Goal: Check status: Check status

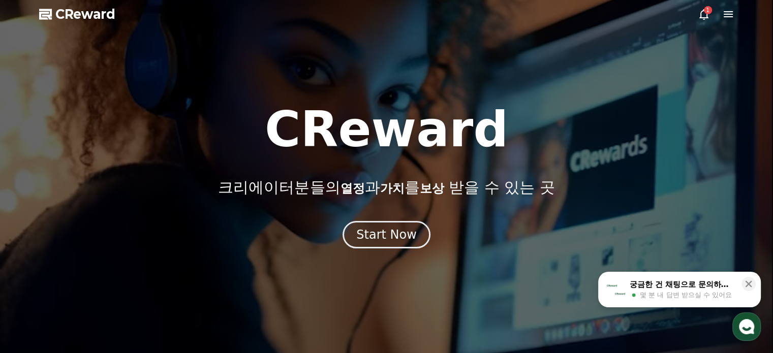
click at [706, 17] on icon at bounding box center [703, 14] width 9 height 11
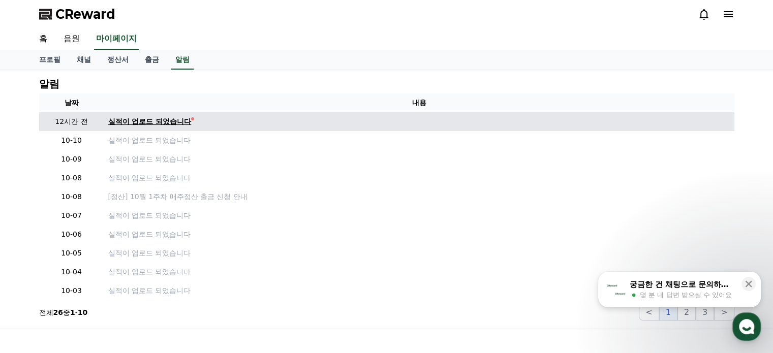
click at [164, 116] on div "실적이 업로드 되었습니다" at bounding box center [149, 121] width 83 height 11
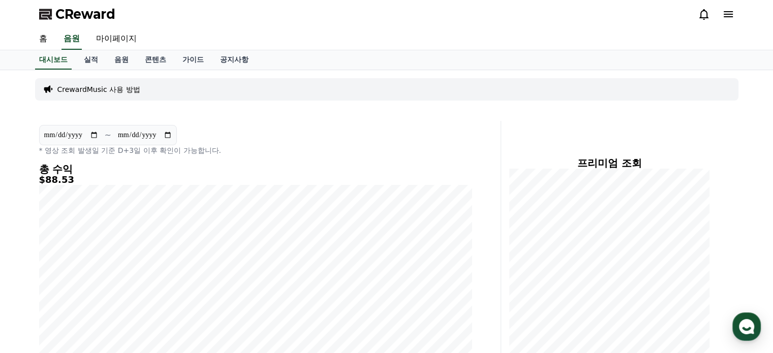
click at [68, 132] on input "**********" at bounding box center [71, 135] width 55 height 11
click at [160, 154] on p "* 영상 조회 발생일 기준 D+3일 이후 확인이 가능합니다." at bounding box center [255, 150] width 433 height 10
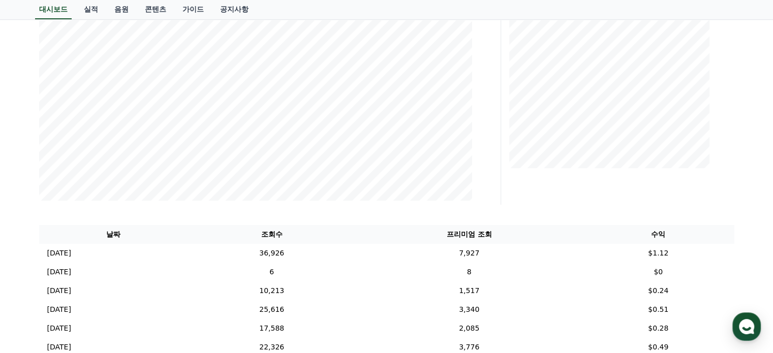
scroll to position [203, 0]
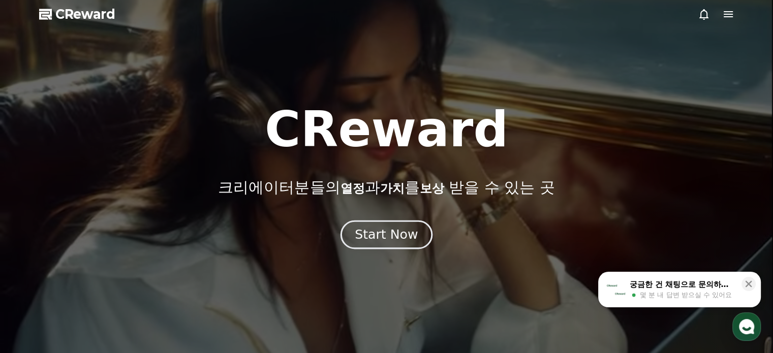
click at [394, 233] on div "Start Now" at bounding box center [386, 234] width 63 height 17
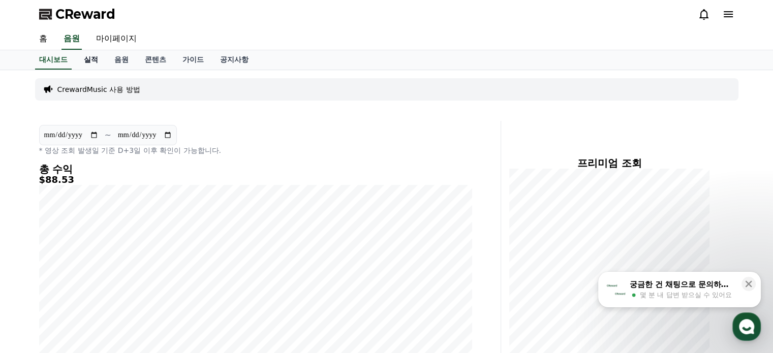
click at [94, 56] on link "실적" at bounding box center [91, 59] width 30 height 19
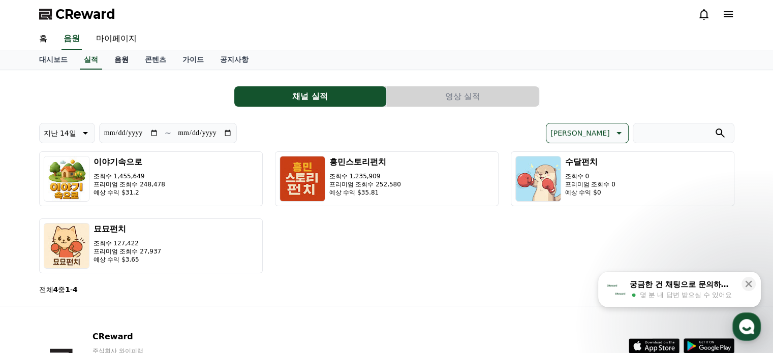
click at [110, 57] on link "음원" at bounding box center [121, 59] width 30 height 19
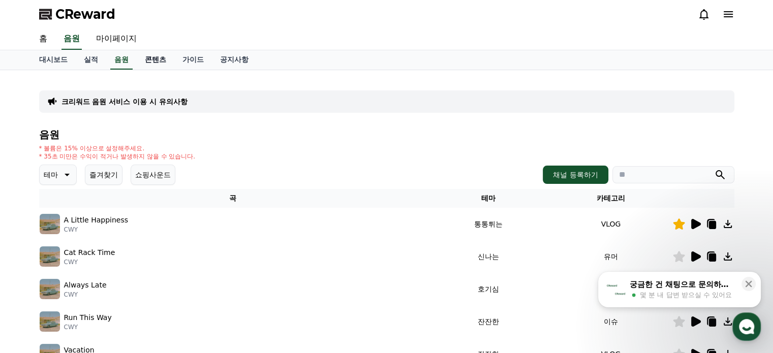
click at [156, 63] on link "콘텐츠" at bounding box center [156, 59] width 38 height 19
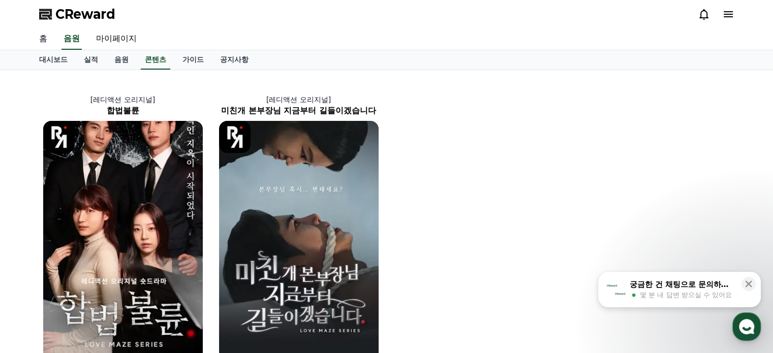
click at [47, 38] on link "홈" at bounding box center [43, 38] width 24 height 21
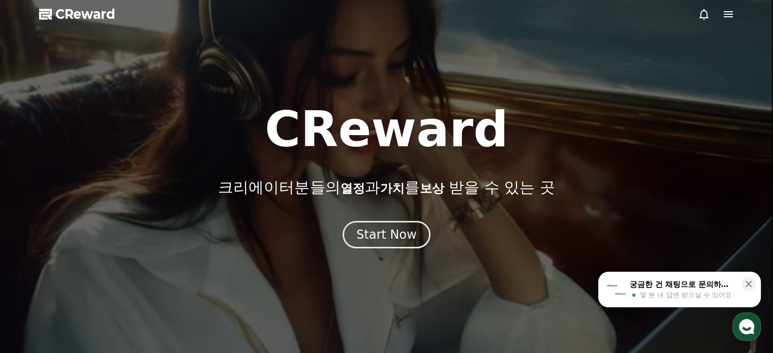
click at [392, 250] on div at bounding box center [386, 176] width 773 height 353
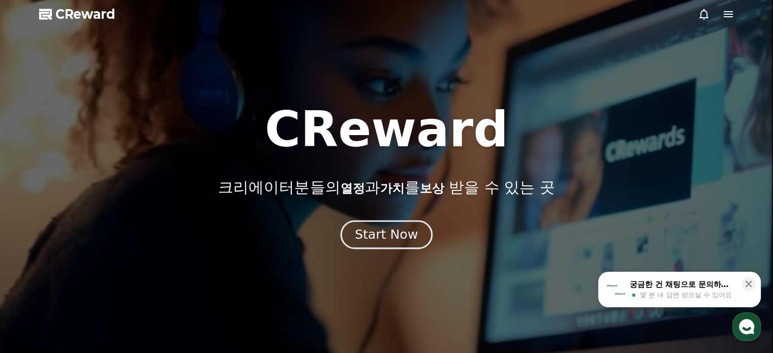
click at [390, 240] on div "Start Now" at bounding box center [386, 234] width 63 height 17
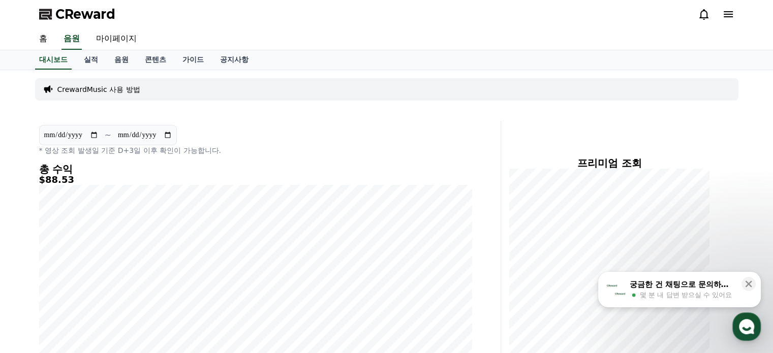
click at [98, 134] on input "**********" at bounding box center [71, 135] width 55 height 11
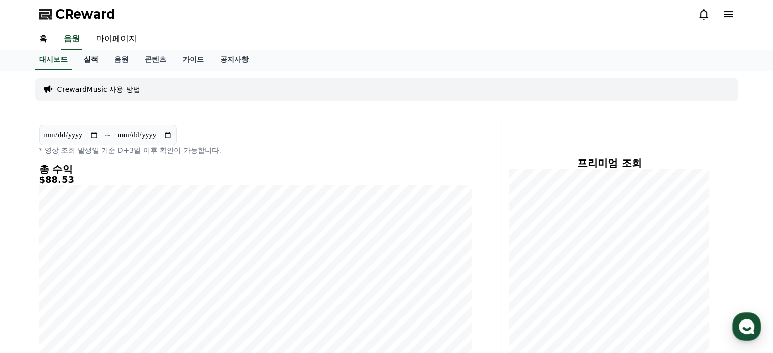
click at [90, 59] on link "실적" at bounding box center [91, 59] width 30 height 19
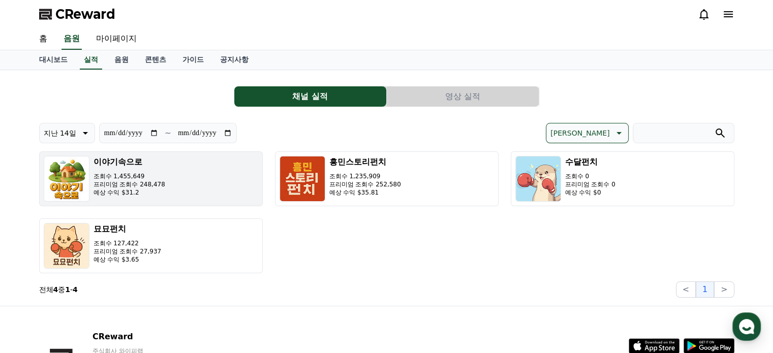
click at [165, 187] on button "이야기속으로 조회수 1,455,649 프리미엄 조회수 248,478 예상 수익 $31.2" at bounding box center [151, 178] width 224 height 55
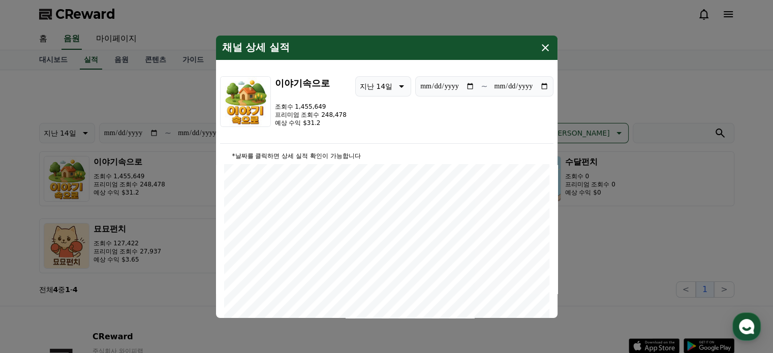
click at [161, 236] on button "close modal" at bounding box center [386, 176] width 773 height 353
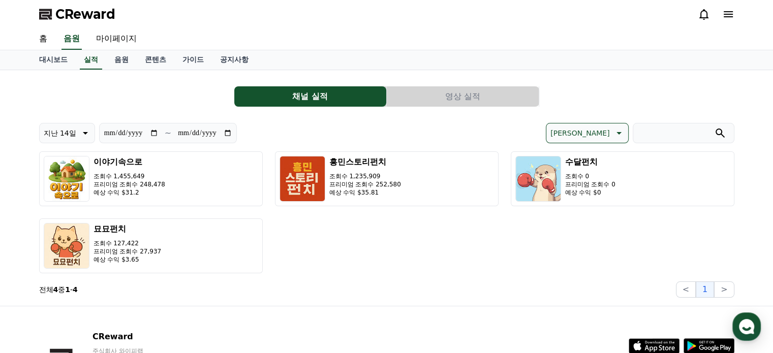
click at [161, 236] on button "묘묘펀치 조회수 127,422 프리미엄 조회수 27,937 예상 수익 $3.65" at bounding box center [151, 246] width 224 height 55
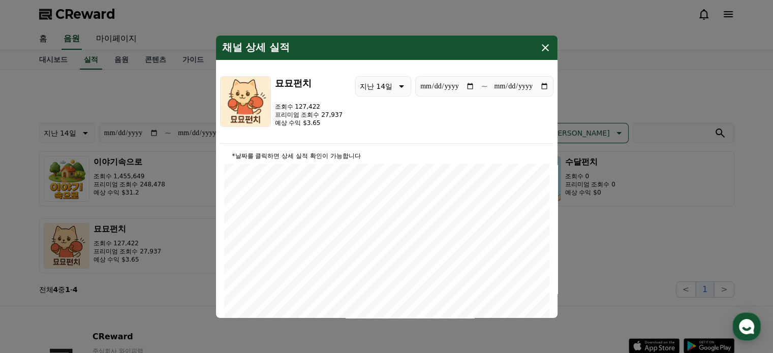
click at [695, 267] on button "close modal" at bounding box center [386, 176] width 773 height 353
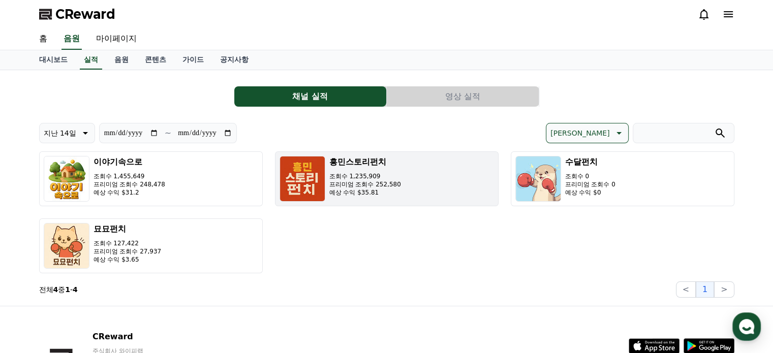
click at [388, 176] on p "조회수 1,235,909" at bounding box center [365, 176] width 72 height 8
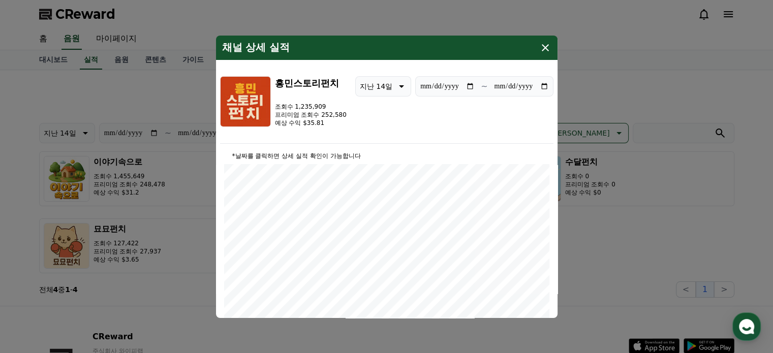
click at [553, 47] on div "채널 상세 실적" at bounding box center [387, 48] width 342 height 24
click at [549, 47] on icon "modal" at bounding box center [545, 48] width 12 height 12
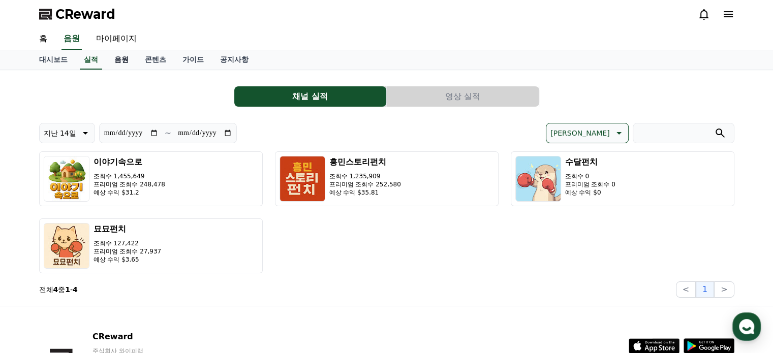
click at [119, 59] on link "음원" at bounding box center [121, 59] width 30 height 19
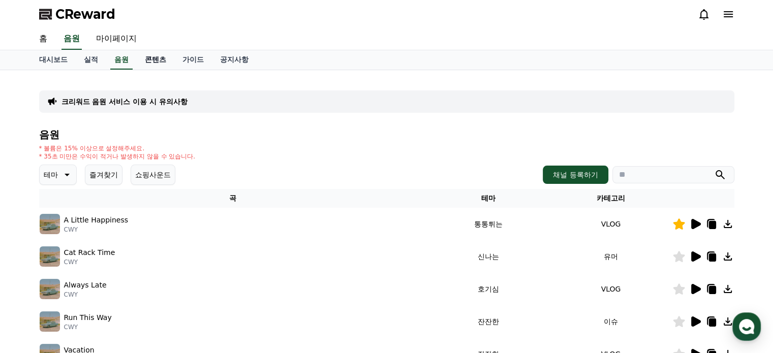
click at [160, 64] on link "콘텐츠" at bounding box center [156, 59] width 38 height 19
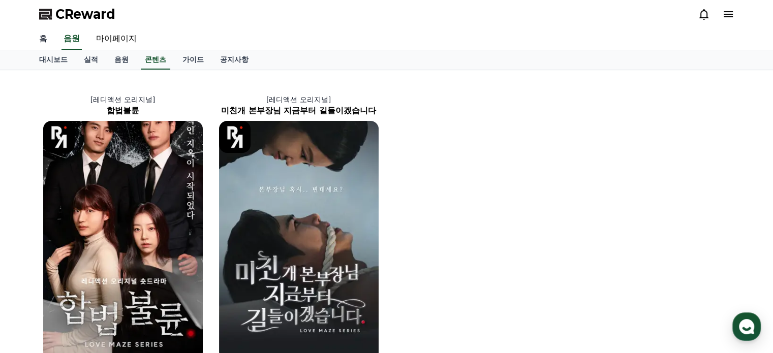
click at [42, 35] on link "홈" at bounding box center [43, 38] width 24 height 21
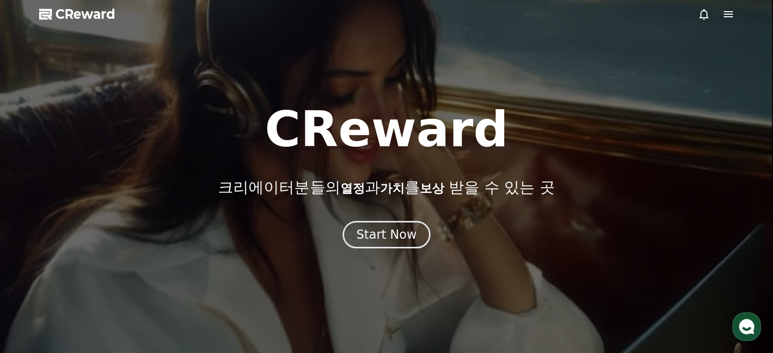
click at [731, 11] on icon at bounding box center [728, 14] width 12 height 12
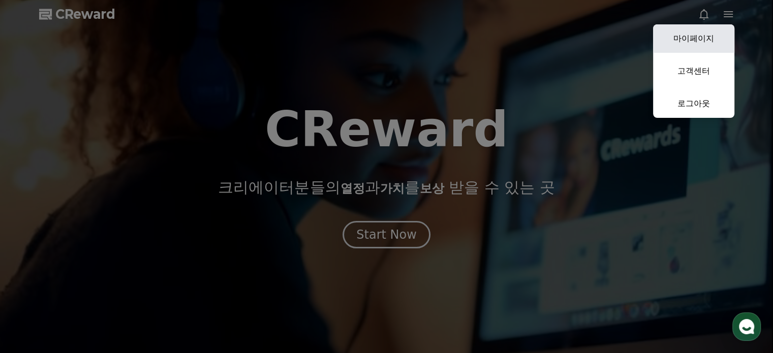
click at [681, 37] on link "마이페이지" at bounding box center [693, 38] width 81 height 28
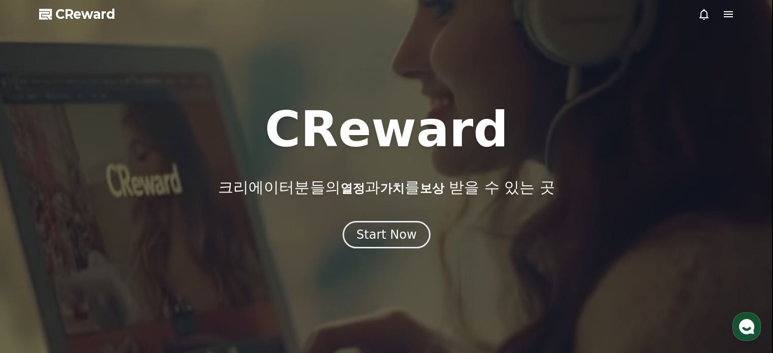
select select "**********"
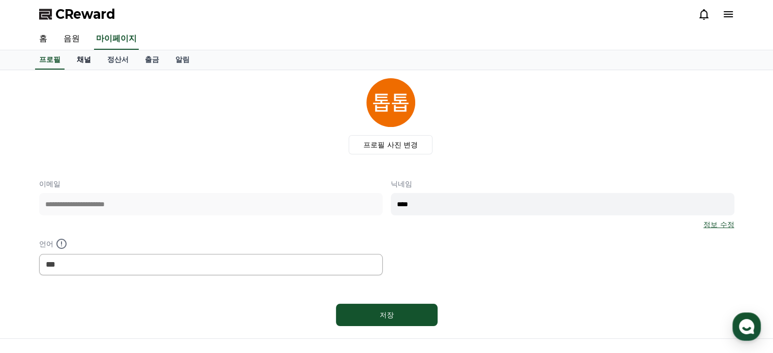
click at [85, 65] on link "채널" at bounding box center [84, 59] width 30 height 19
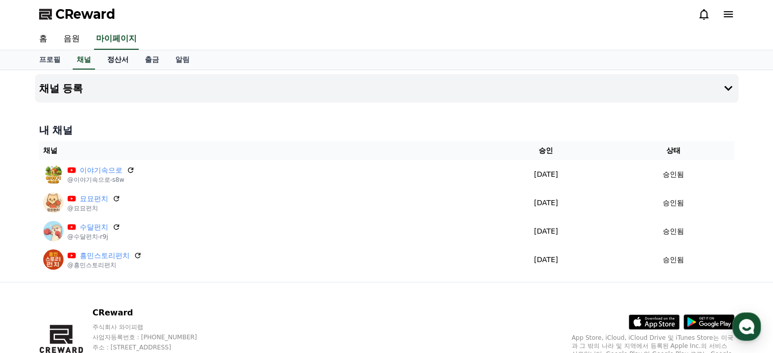
click at [110, 61] on link "정산서" at bounding box center [118, 59] width 38 height 19
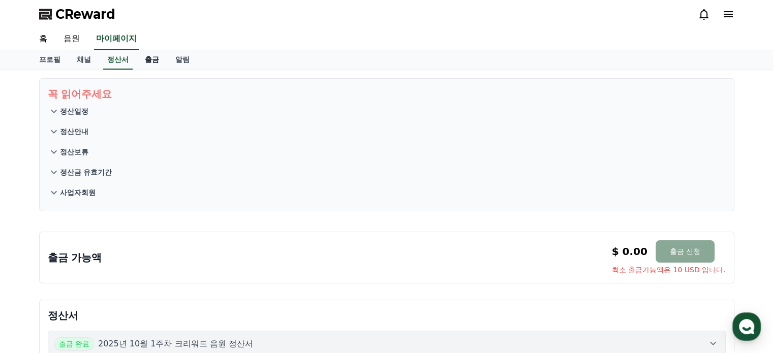
click at [146, 59] on link "출금" at bounding box center [152, 59] width 30 height 19
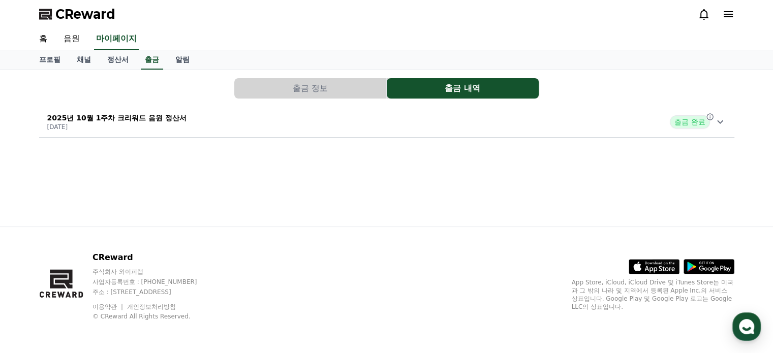
click at [136, 118] on p "2025년 10월 1주차 크리워드 음원 정산서" at bounding box center [117, 118] width 140 height 10
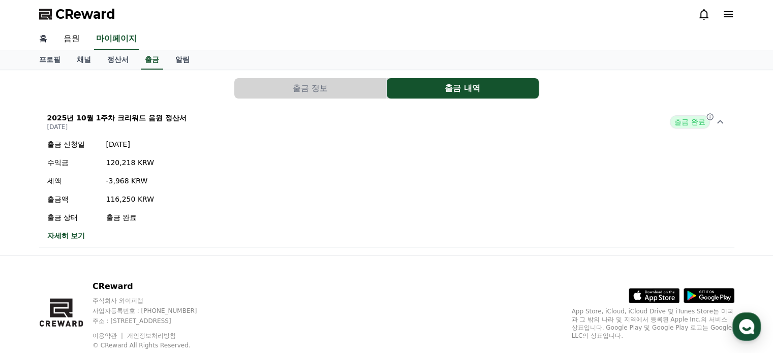
click at [45, 36] on link "홈" at bounding box center [43, 38] width 24 height 21
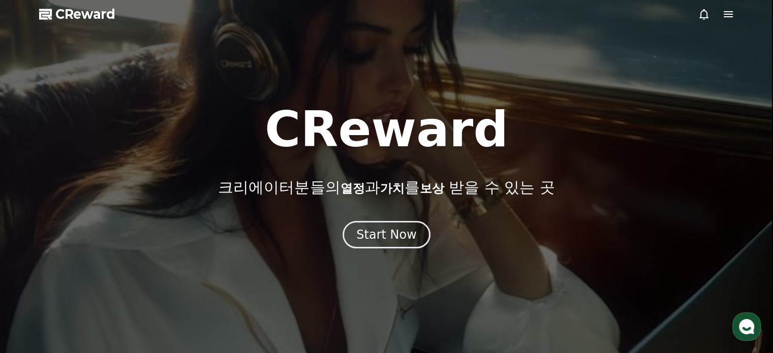
click at [81, 17] on span "CReward" at bounding box center [85, 14] width 60 height 16
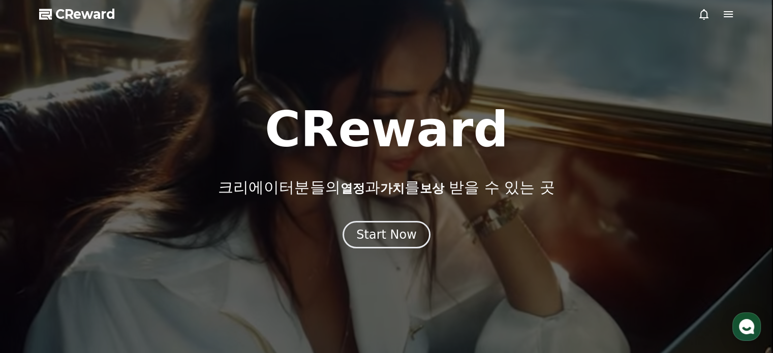
click at [728, 14] on icon at bounding box center [728, 14] width 9 height 6
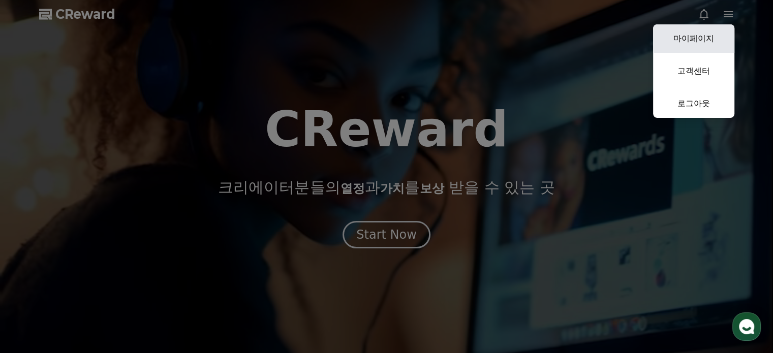
click at [702, 35] on link "마이페이지" at bounding box center [693, 38] width 81 height 28
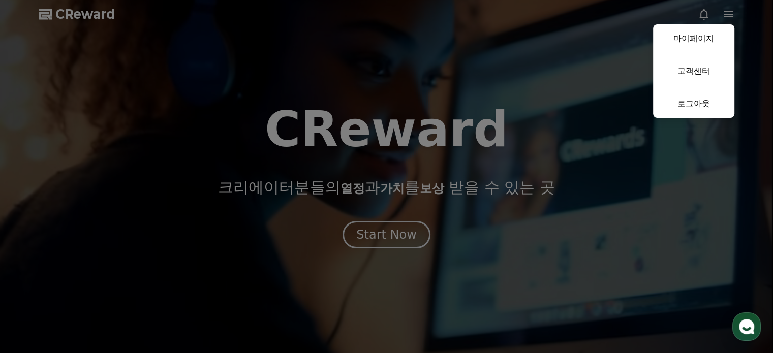
select select "**********"
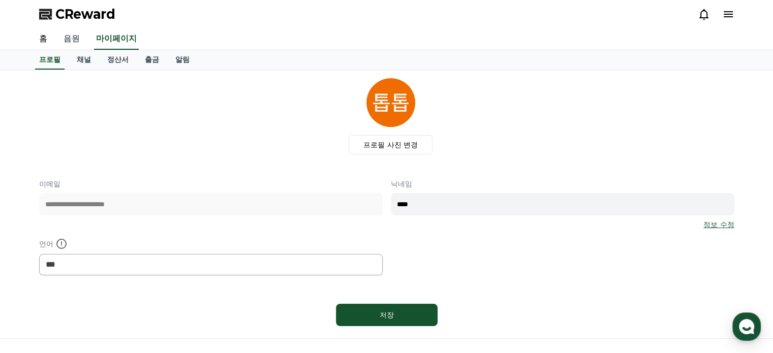
click at [79, 37] on link "음원" at bounding box center [71, 38] width 33 height 21
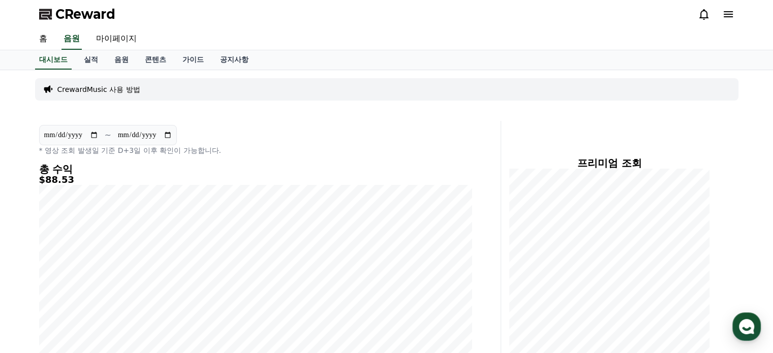
click at [48, 176] on h5 "$88.53" at bounding box center [255, 180] width 433 height 10
click at [96, 135] on input "**********" at bounding box center [71, 135] width 55 height 11
click at [305, 146] on p "* 영상 조회 발생일 기준 D+3일 이후 확인이 가능합니다." at bounding box center [255, 150] width 433 height 10
click at [98, 57] on link "실적" at bounding box center [91, 59] width 30 height 19
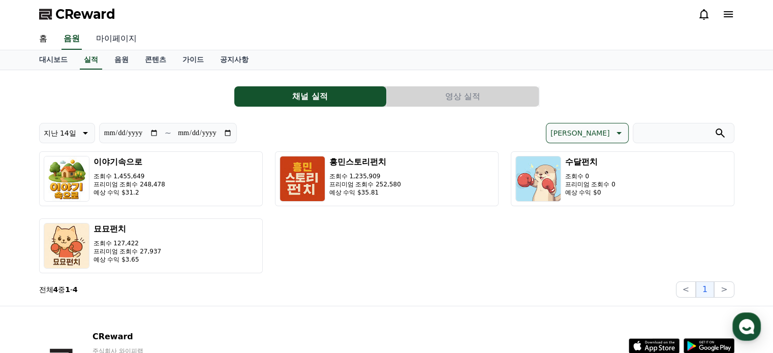
click at [124, 42] on link "마이페이지" at bounding box center [116, 38] width 57 height 21
select select "**********"
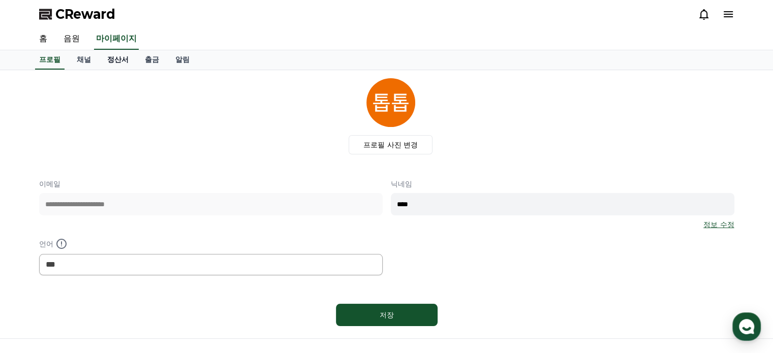
click at [109, 62] on link "정산서" at bounding box center [118, 59] width 38 height 19
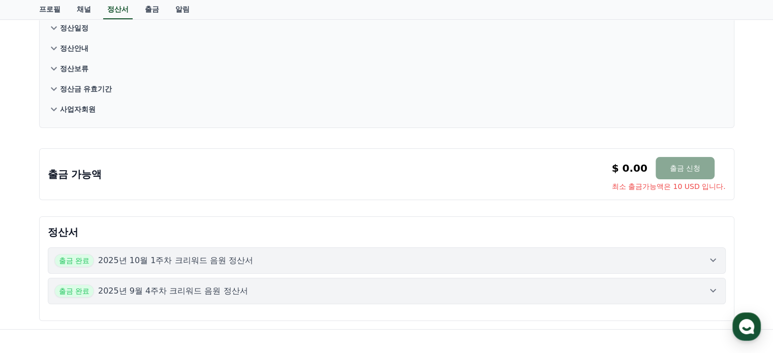
scroll to position [102, 0]
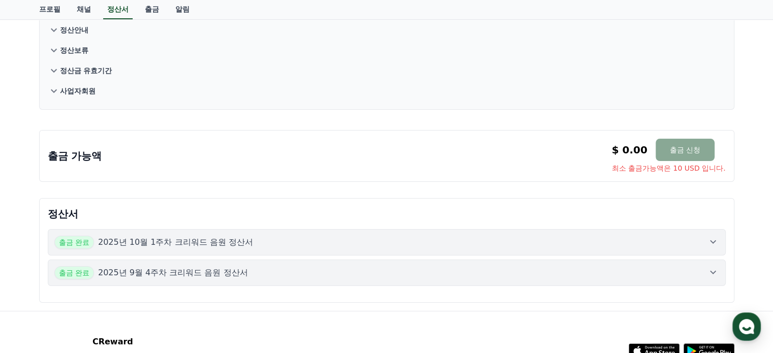
click at [631, 273] on div "출금 완료 2025년 9월 4주차 크리워드 음원 정산서" at bounding box center [386, 272] width 665 height 13
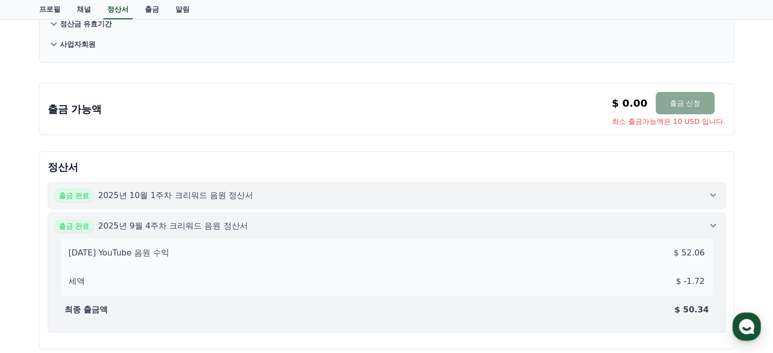
scroll to position [152, 0]
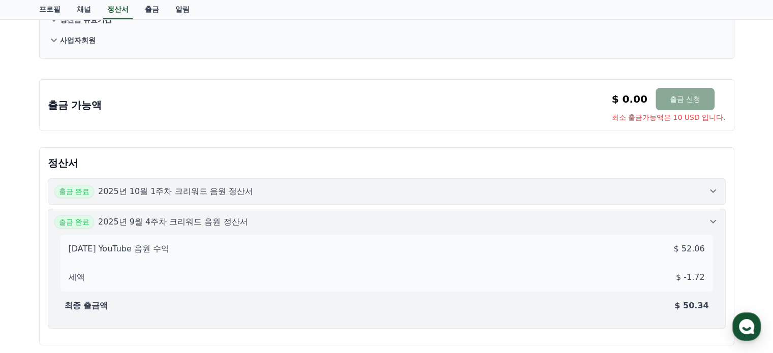
click at [711, 193] on icon at bounding box center [713, 191] width 12 height 12
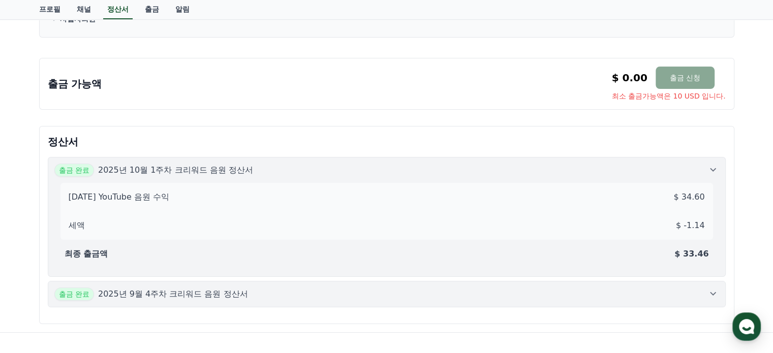
scroll to position [203, 0]
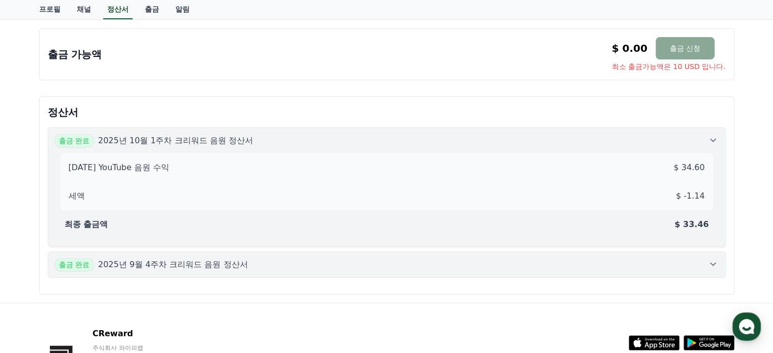
click at [691, 258] on div "출금 완료 2025년 9월 4주차 크리워드 음원 정산서" at bounding box center [386, 264] width 665 height 13
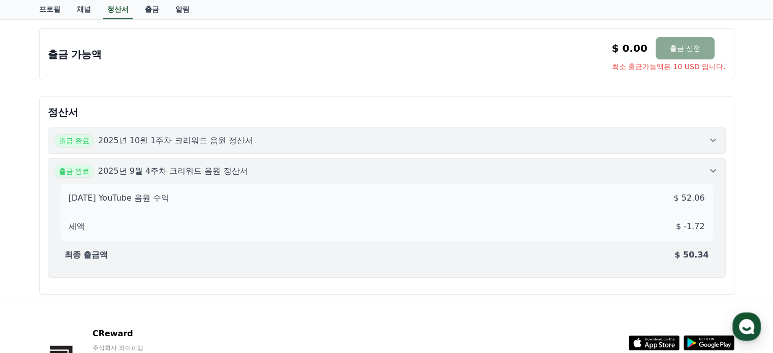
click at [712, 166] on icon at bounding box center [713, 171] width 12 height 12
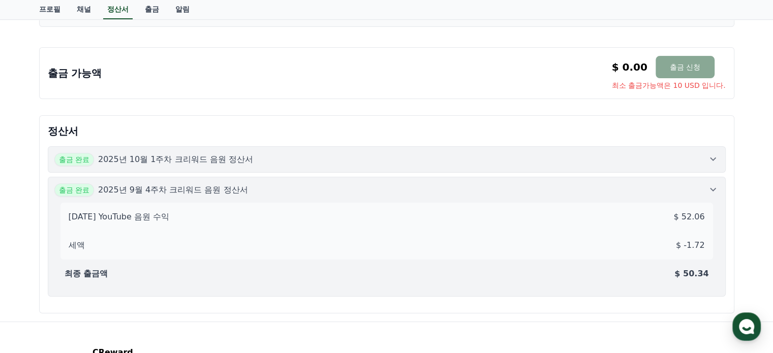
scroll to position [183, 0]
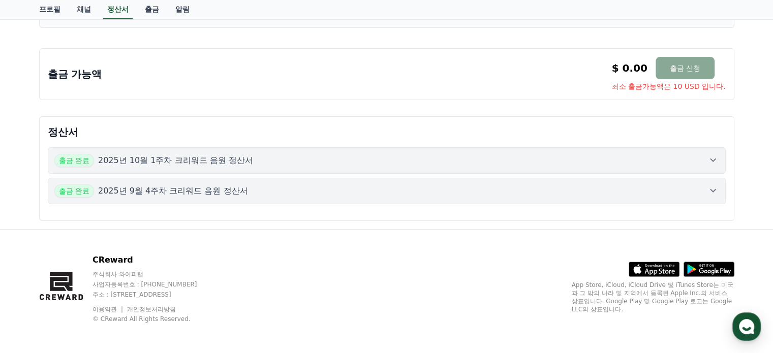
click at [705, 161] on div "출금 완료 2025년 10월 1주차 크리워드 음원 정산서" at bounding box center [386, 160] width 665 height 13
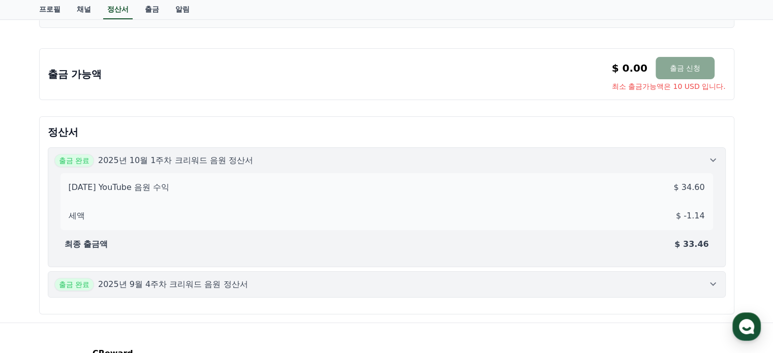
click at [695, 274] on button "출금 완료 2025년 9월 4주차 크리워드 음원 정산서" at bounding box center [387, 284] width 678 height 26
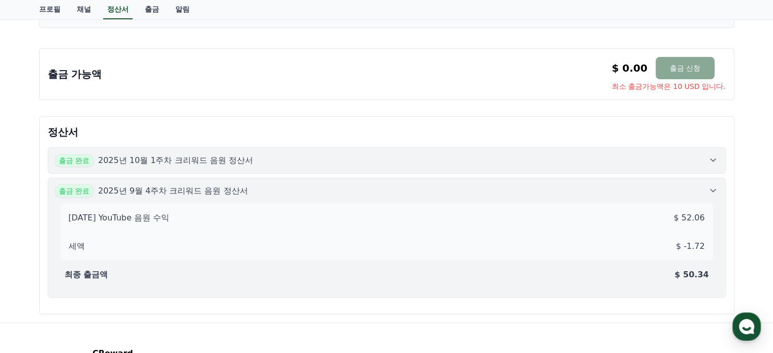
click at [714, 162] on icon at bounding box center [713, 160] width 12 height 12
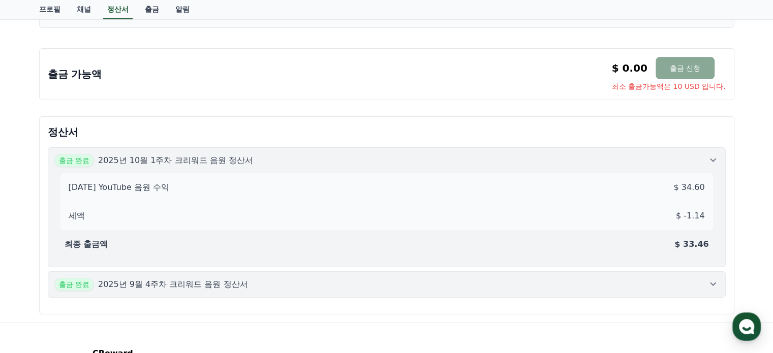
click at [716, 280] on icon at bounding box center [713, 284] width 12 height 12
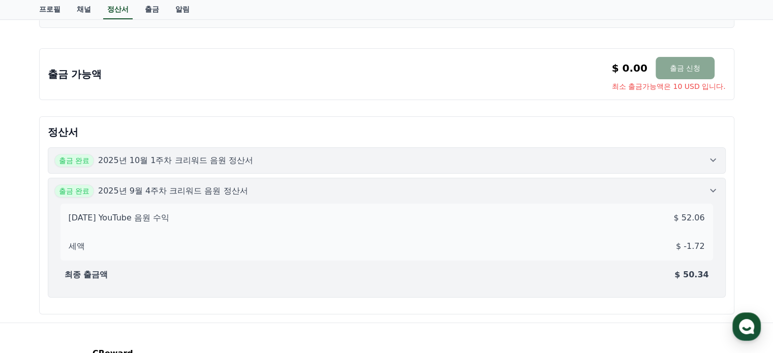
click at [450, 127] on p "정산서" at bounding box center [387, 132] width 678 height 14
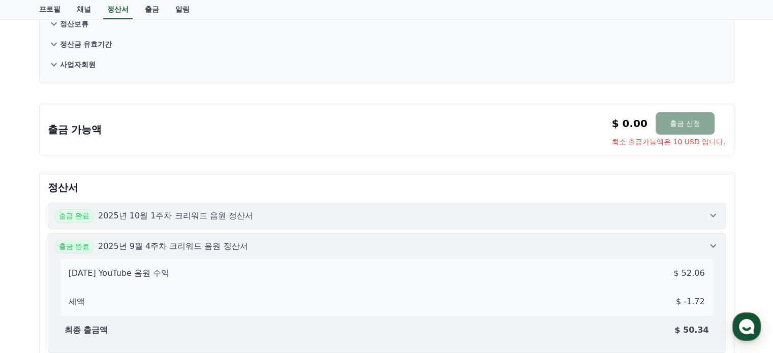
scroll to position [0, 0]
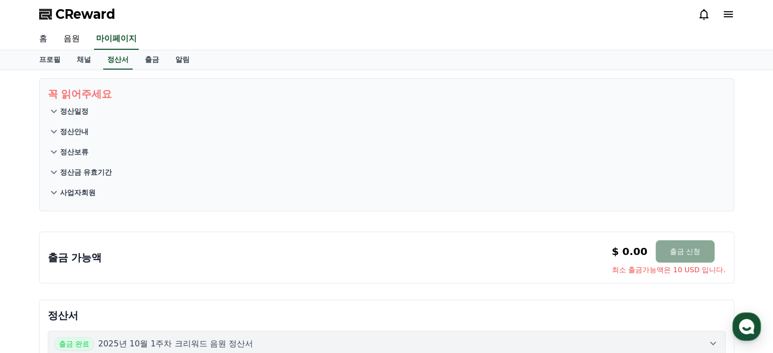
click at [42, 40] on link "홈" at bounding box center [43, 38] width 24 height 21
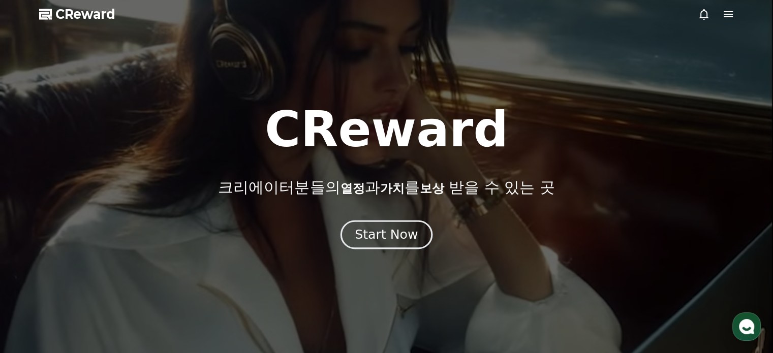
drag, startPoint x: 414, startPoint y: 231, endPoint x: 398, endPoint y: 235, distance: 16.4
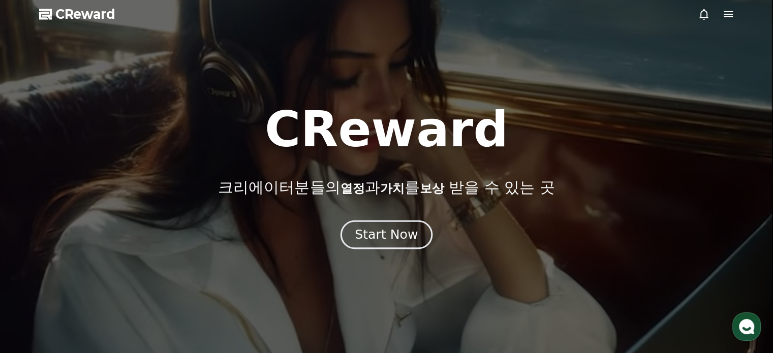
click at [413, 231] on div "Start Now" at bounding box center [386, 234] width 63 height 17
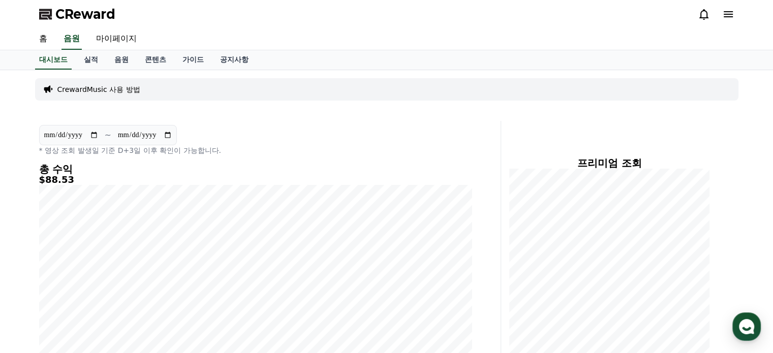
click at [91, 135] on input "**********" at bounding box center [71, 135] width 55 height 11
click at [96, 136] on input "**********" at bounding box center [71, 135] width 55 height 11
type input "**********"
click at [172, 136] on input "**********" at bounding box center [144, 135] width 55 height 11
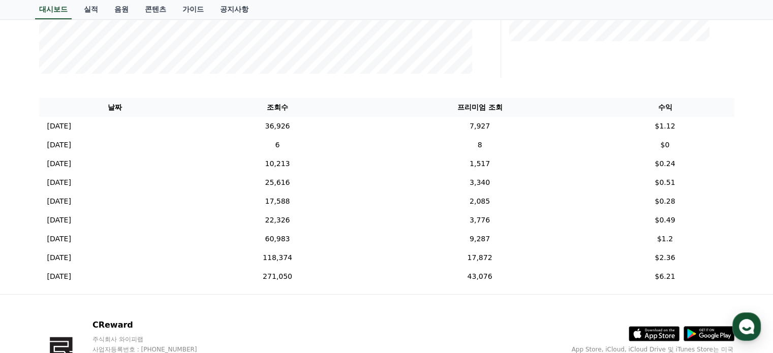
scroll to position [394, 0]
